Goal: Use online tool/utility: Utilize a website feature to perform a specific function

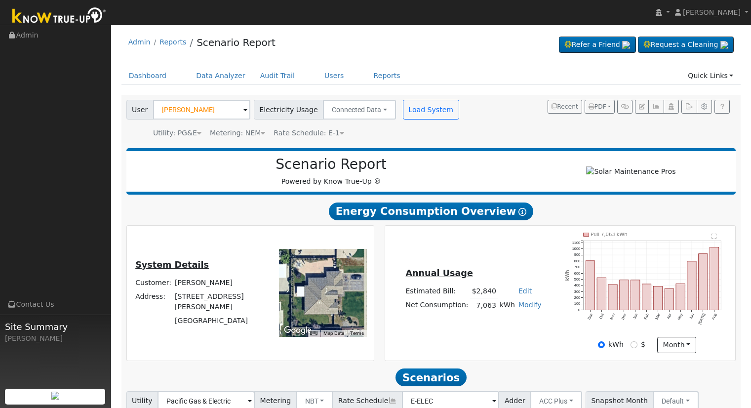
scroll to position [342, 0]
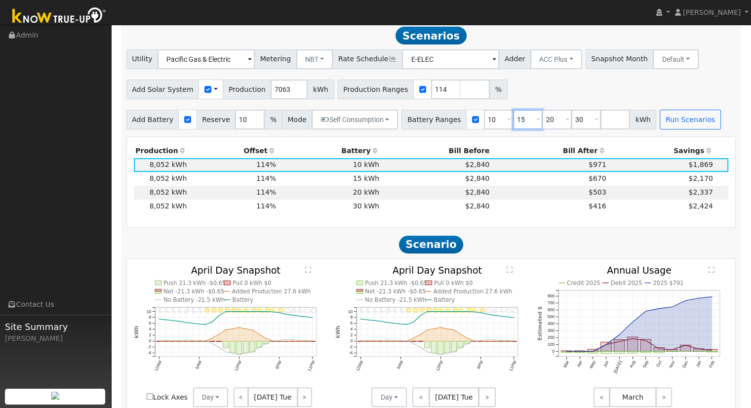
click at [516, 123] on input "15" at bounding box center [528, 120] width 30 height 20
type input "20"
type input "30"
type input "3"
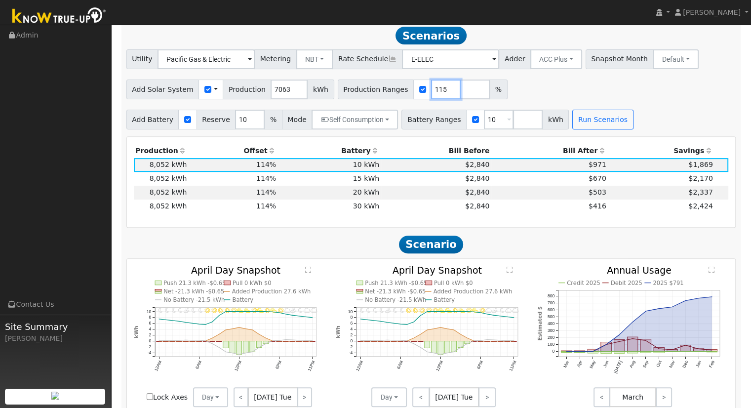
click at [432, 89] on input "115" at bounding box center [446, 90] width 30 height 20
click at [432, 88] on input "115" at bounding box center [446, 90] width 30 height 20
click at [431, 91] on input "116" at bounding box center [446, 90] width 30 height 20
click at [431, 91] on input "117" at bounding box center [446, 90] width 30 height 20
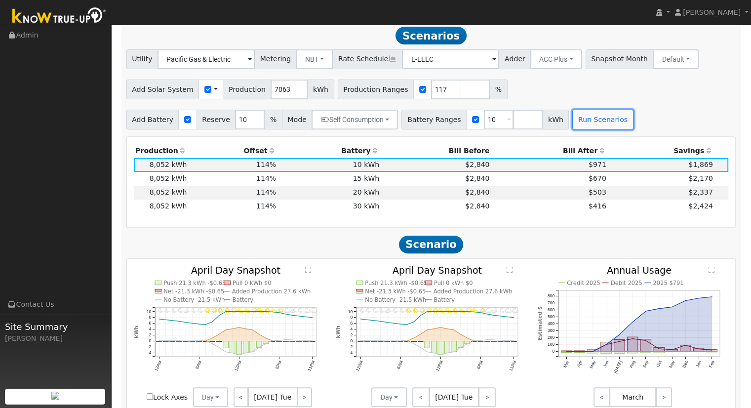
click at [556, 113] on div "Add Battery Reserve 10 % Mode Self Consumption Self Consumption Peak Savings AC…" at bounding box center [431, 117] width 614 height 23
click at [431, 91] on input "127" at bounding box center [446, 90] width 30 height 20
click at [431, 94] on input "126" at bounding box center [446, 90] width 30 height 20
click at [431, 94] on input "125" at bounding box center [446, 90] width 30 height 20
click at [431, 94] on input "124" at bounding box center [446, 90] width 30 height 20
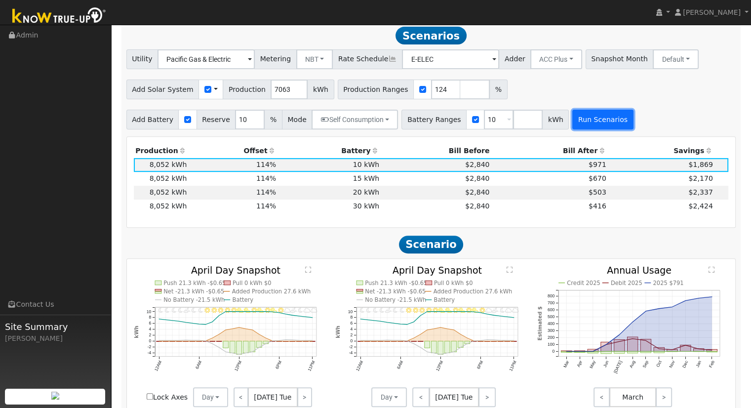
click at [584, 129] on button "Run Scenarios" at bounding box center [603, 120] width 61 height 20
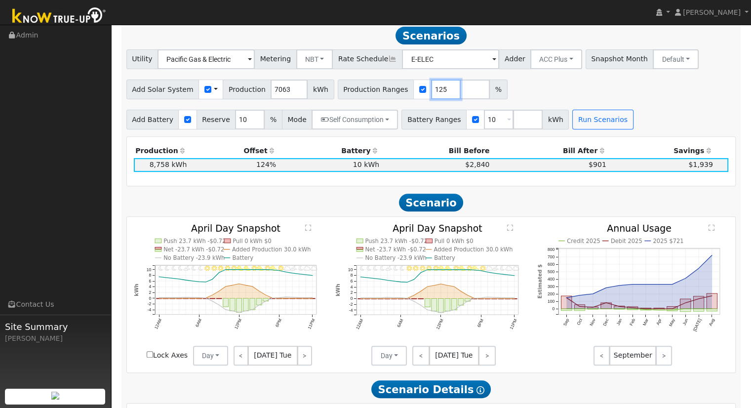
click at [433, 91] on input "125" at bounding box center [446, 90] width 30 height 20
type input "126"
click at [433, 91] on input "126" at bounding box center [446, 90] width 30 height 20
click at [595, 129] on button "Run Scenarios" at bounding box center [603, 120] width 61 height 20
click at [531, 59] on button "ACC Plus" at bounding box center [557, 59] width 52 height 20
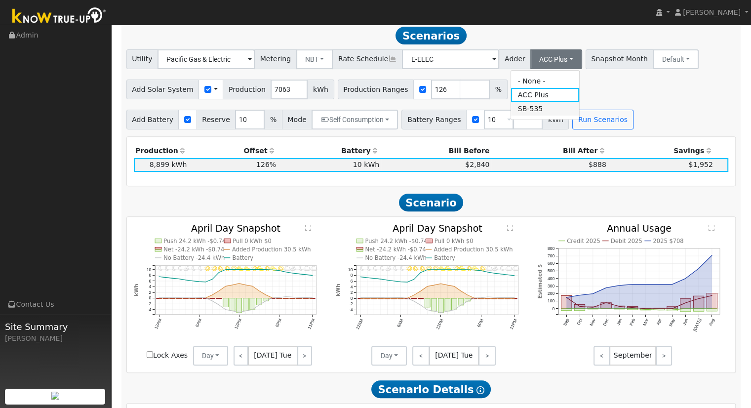
click at [536, 110] on link "SB-535" at bounding box center [545, 109] width 69 height 14
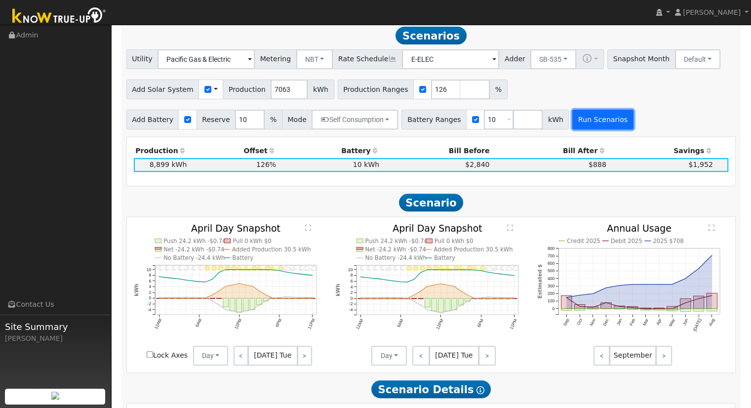
click at [575, 121] on button "Run Scenarios" at bounding box center [603, 120] width 61 height 20
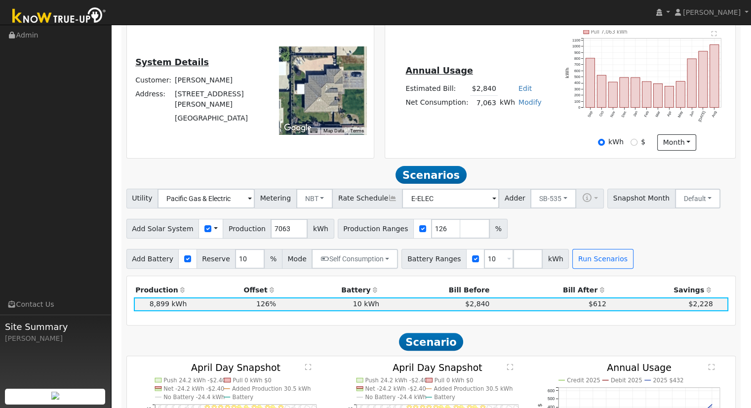
scroll to position [194, 0]
